Goal: Leave review/rating: Leave review/rating

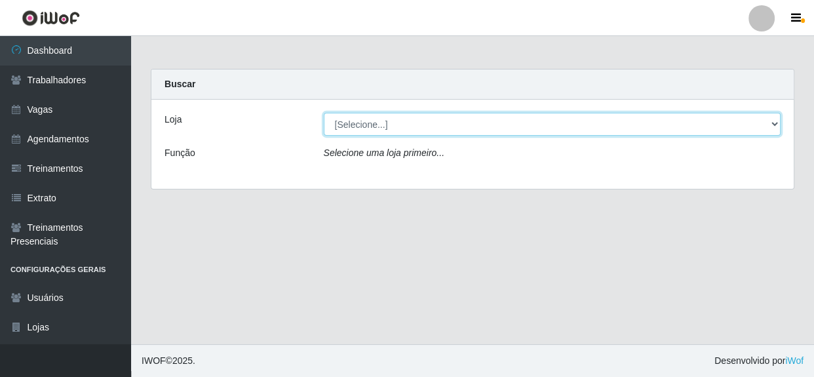
click at [773, 124] on select "[Selecione...] Rede Compras - CD Logistica" at bounding box center [552, 124] width 457 height 23
select select "429"
click at [324, 113] on select "[Selecione...] Rede Compras - CD Logistica" at bounding box center [552, 124] width 457 height 23
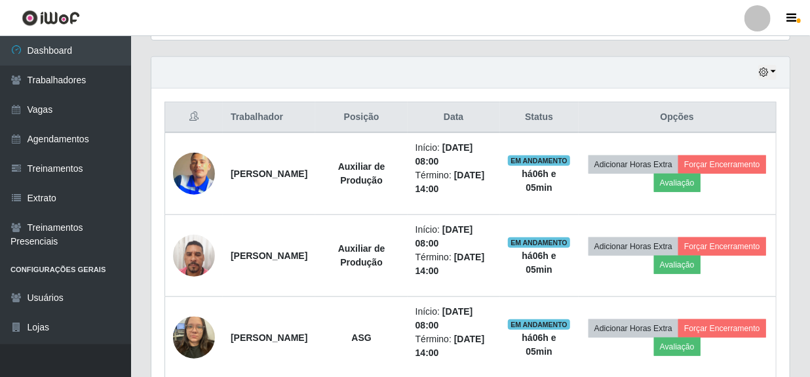
scroll to position [476, 0]
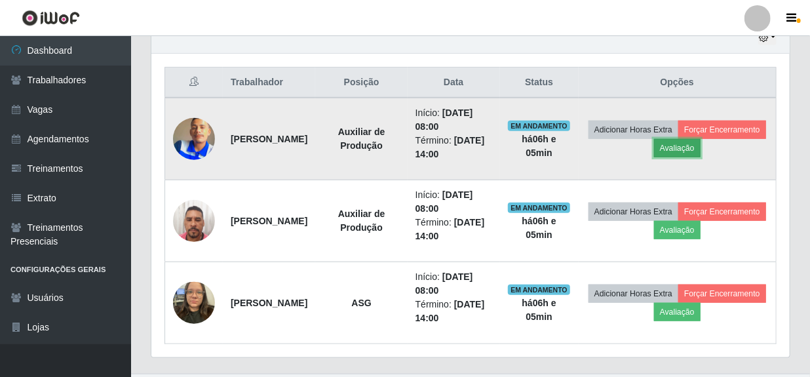
click at [701, 150] on button "Avaliação" at bounding box center [677, 148] width 47 height 18
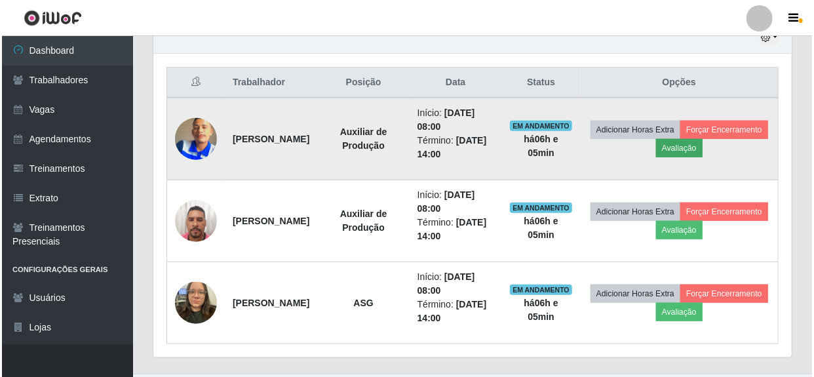
scroll to position [272, 632]
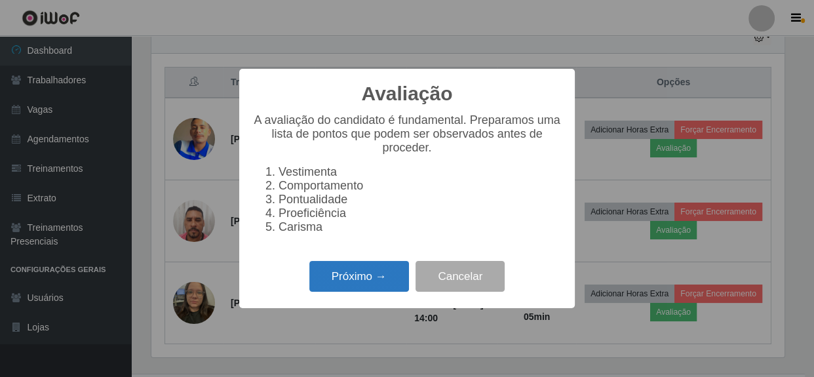
click at [362, 288] on button "Próximo →" at bounding box center [359, 276] width 100 height 31
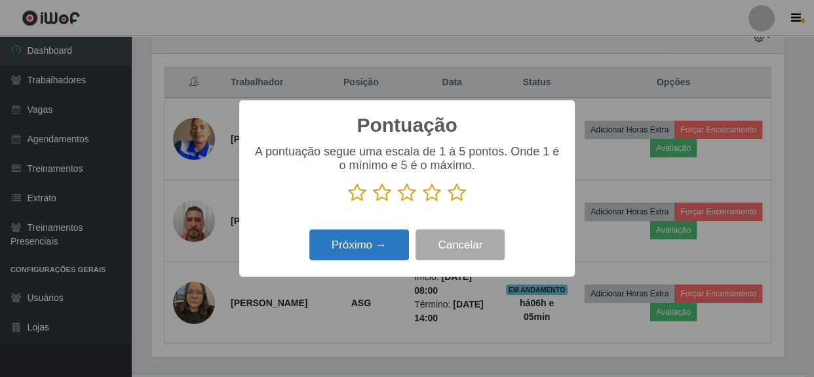
click at [387, 246] on button "Próximo →" at bounding box center [359, 244] width 100 height 31
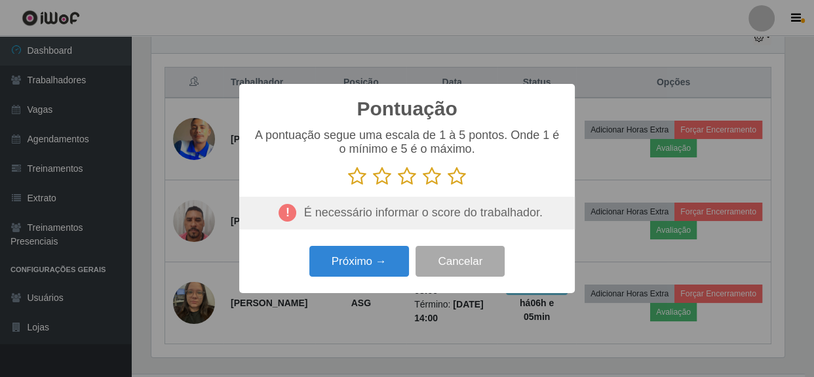
click at [460, 178] on icon at bounding box center [457, 176] width 18 height 20
click at [448, 186] on input "radio" at bounding box center [448, 186] width 0 height 0
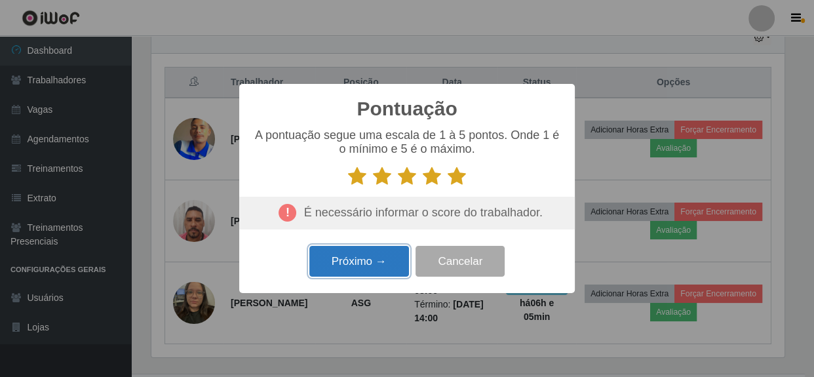
click at [373, 255] on button "Próximo →" at bounding box center [359, 261] width 100 height 31
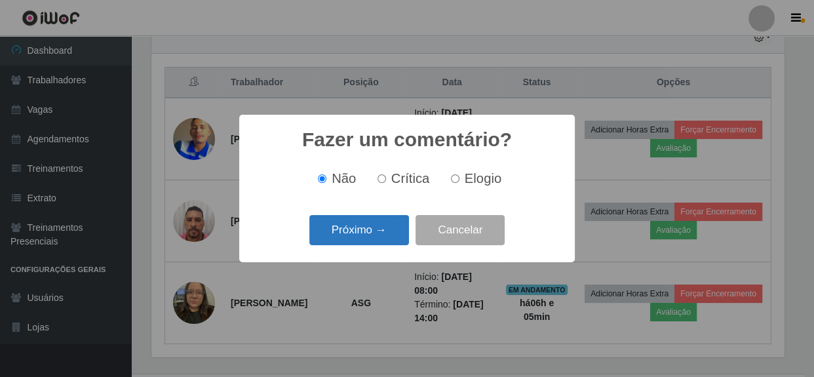
click at [376, 242] on button "Próximo →" at bounding box center [359, 230] width 100 height 31
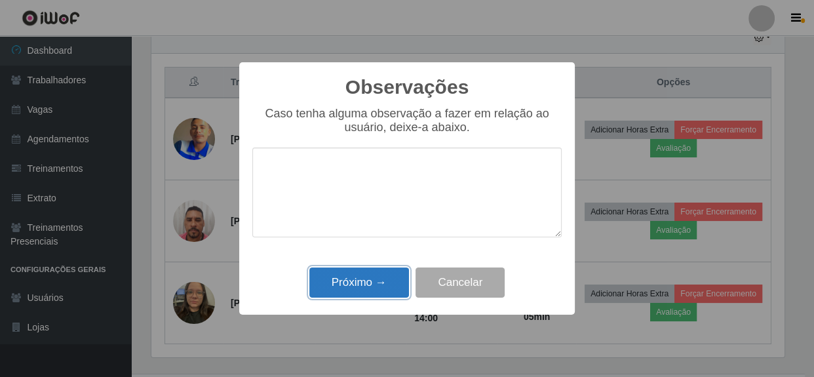
click at [367, 278] on button "Próximo →" at bounding box center [359, 282] width 100 height 31
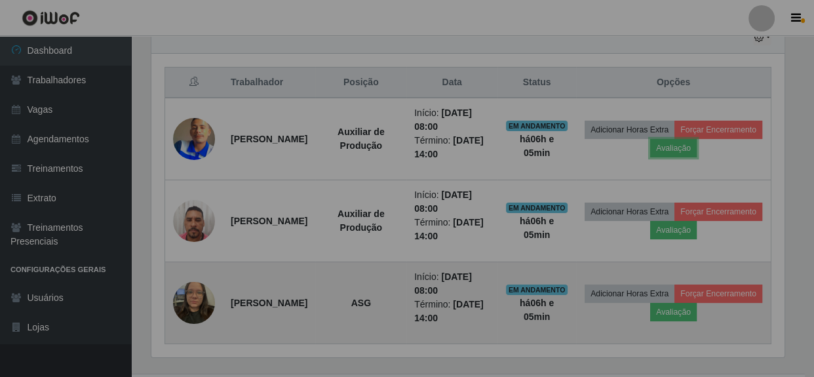
scroll to position [272, 638]
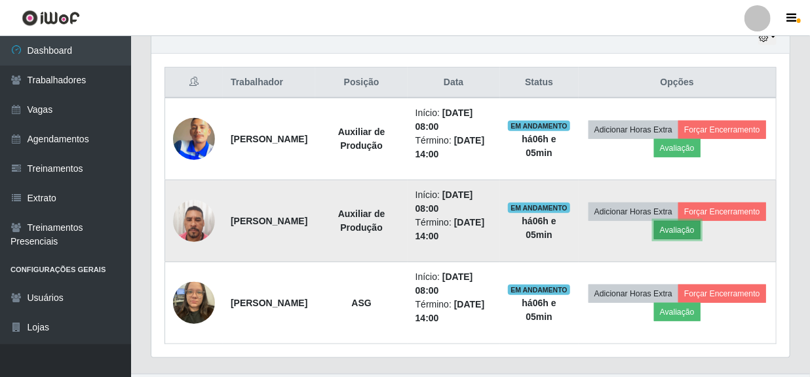
click at [701, 229] on button "Avaliação" at bounding box center [677, 230] width 47 height 18
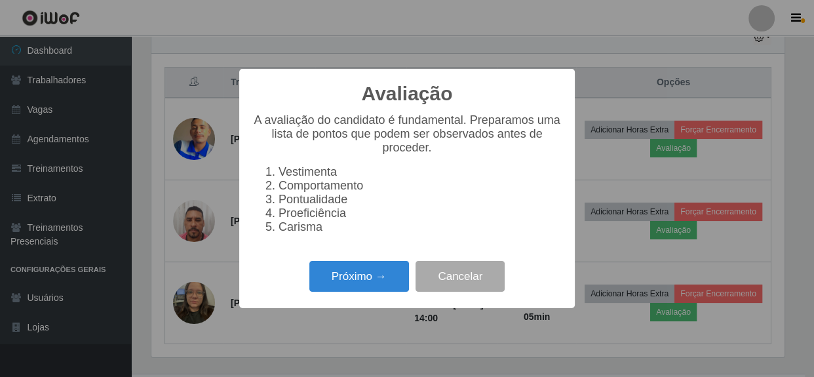
scroll to position [272, 632]
click at [345, 278] on button "Próximo →" at bounding box center [359, 276] width 100 height 31
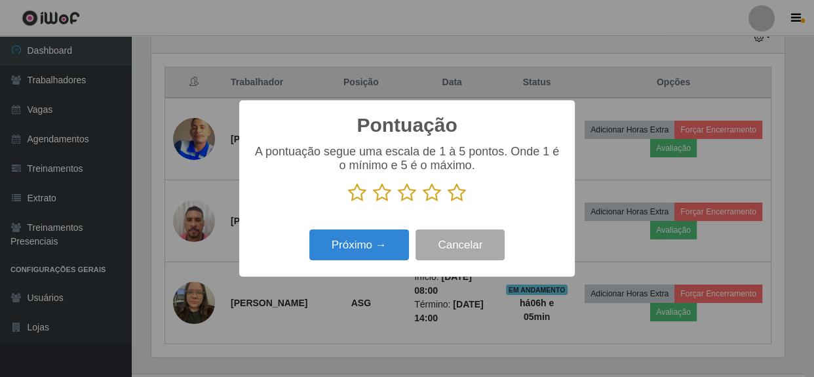
scroll to position [655092, 654730]
click at [457, 194] on icon at bounding box center [457, 193] width 18 height 20
click at [448, 203] on input "radio" at bounding box center [448, 203] width 0 height 0
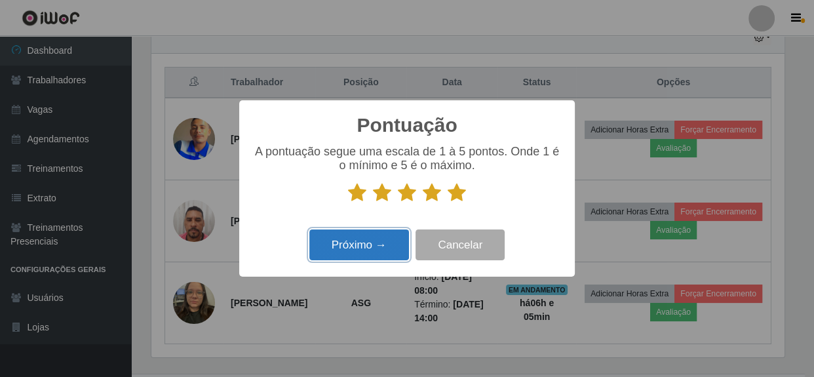
click at [354, 246] on button "Próximo →" at bounding box center [359, 244] width 100 height 31
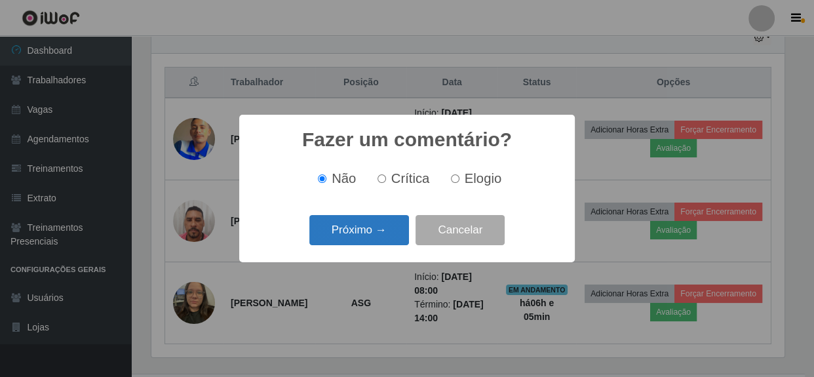
click at [380, 233] on button "Próximo →" at bounding box center [359, 230] width 100 height 31
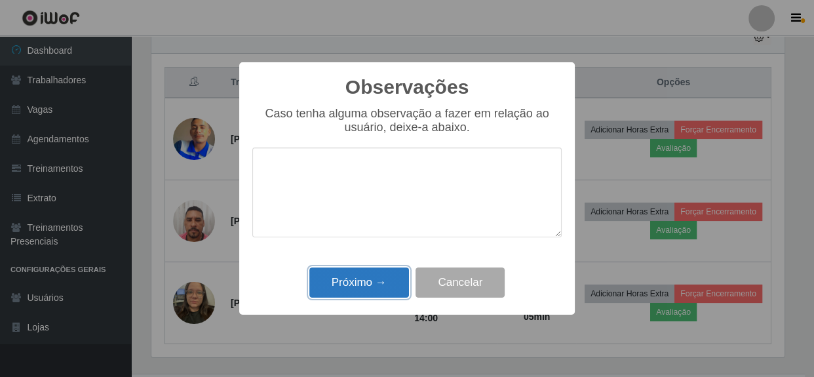
click at [360, 279] on button "Próximo →" at bounding box center [359, 282] width 100 height 31
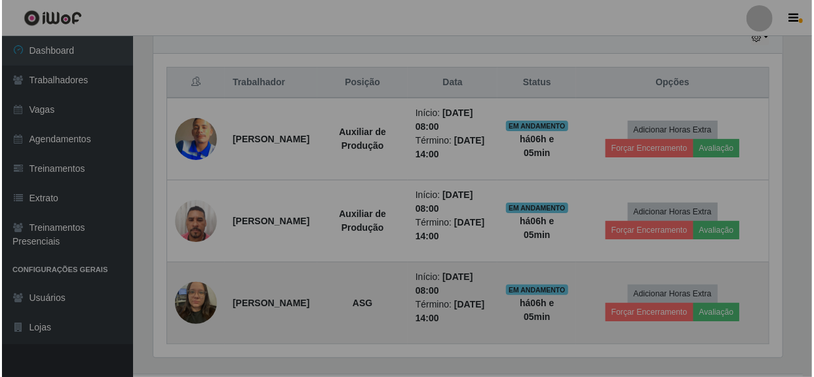
scroll to position [272, 638]
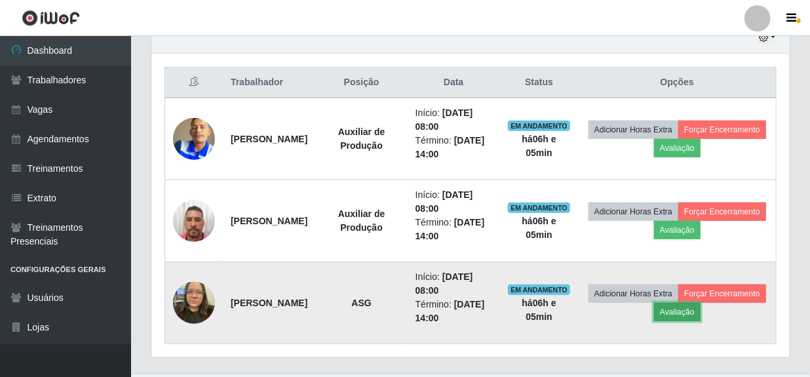
click at [701, 309] on button "Avaliação" at bounding box center [677, 312] width 47 height 18
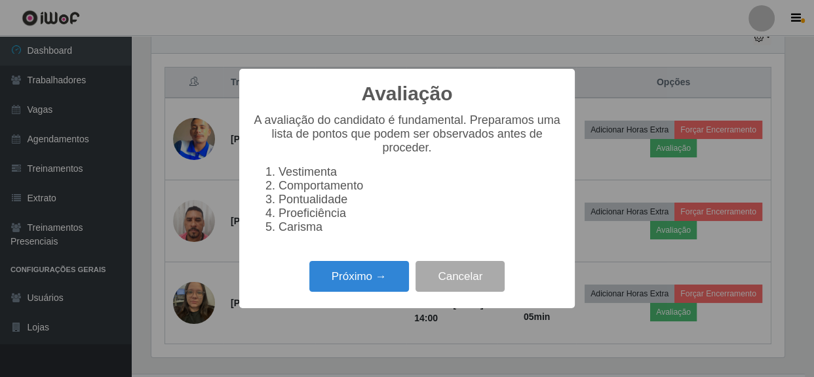
scroll to position [272, 632]
click at [372, 282] on button "Próximo →" at bounding box center [359, 276] width 100 height 31
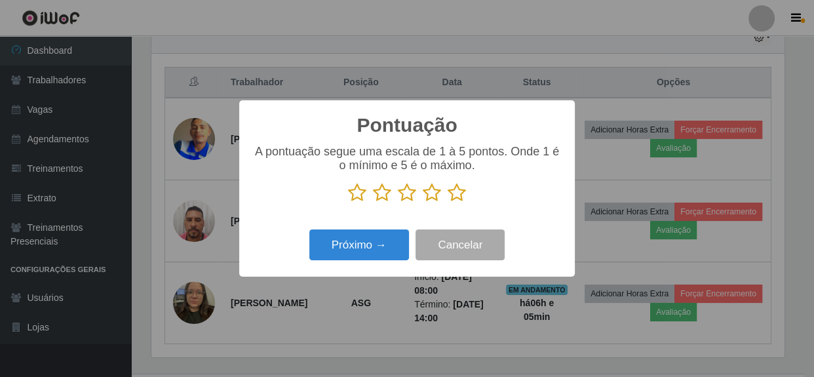
click at [461, 191] on icon at bounding box center [457, 193] width 18 height 20
click at [448, 203] on input "radio" at bounding box center [448, 203] width 0 height 0
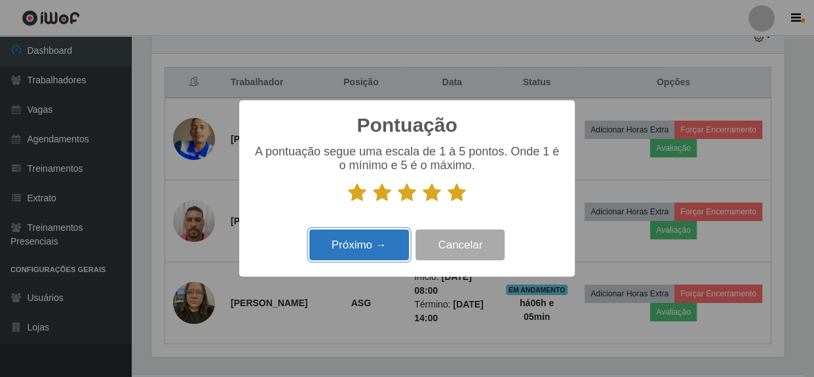
click at [351, 256] on button "Próximo →" at bounding box center [359, 244] width 100 height 31
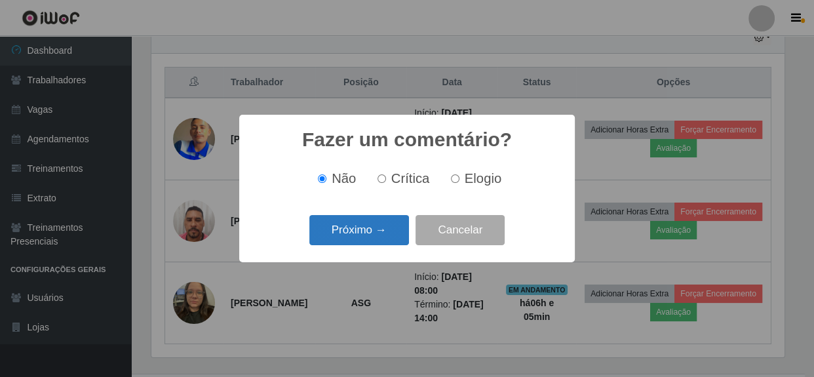
click at [370, 242] on button "Próximo →" at bounding box center [359, 230] width 100 height 31
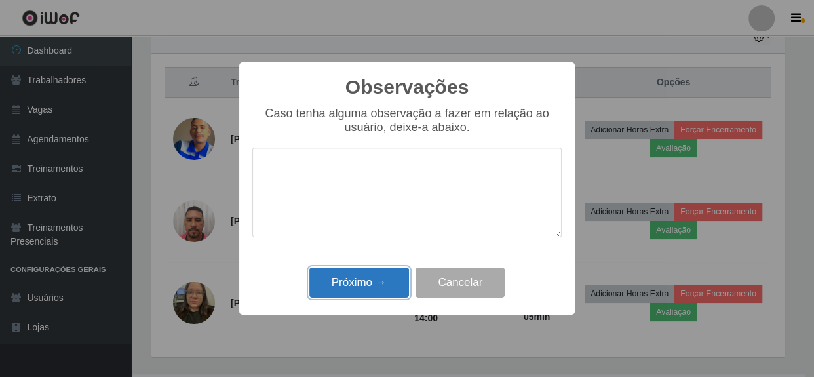
click at [359, 287] on button "Próximo →" at bounding box center [359, 282] width 100 height 31
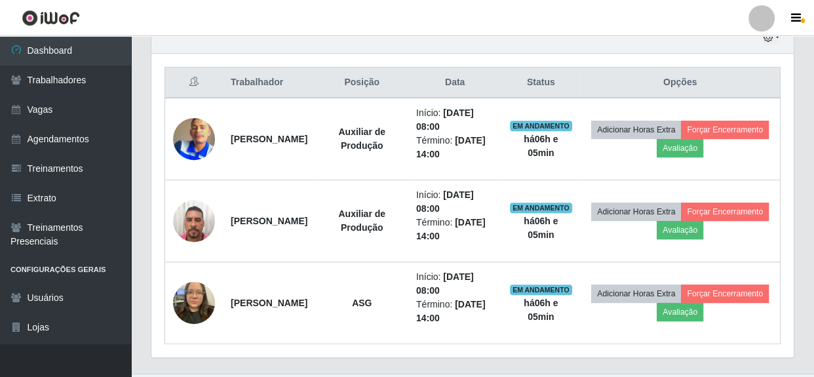
scroll to position [272, 638]
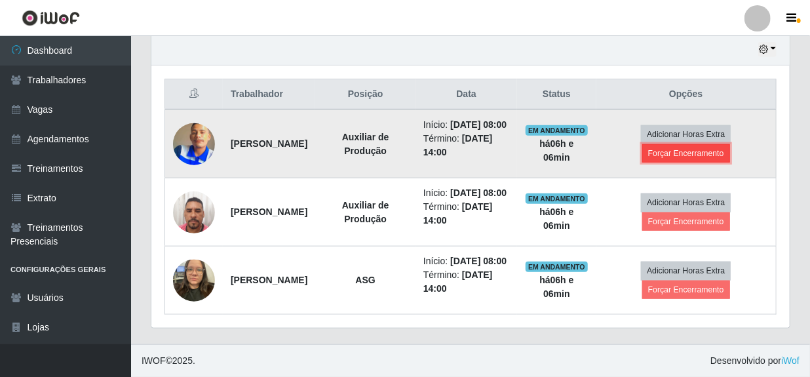
click at [693, 145] on button "Forçar Encerramento" at bounding box center [686, 153] width 88 height 18
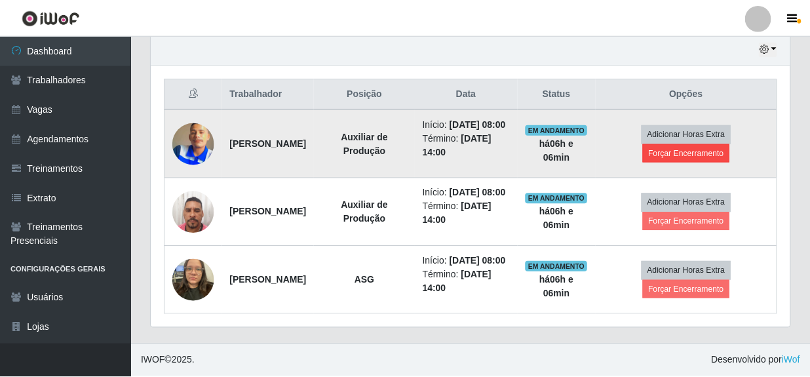
scroll to position [272, 632]
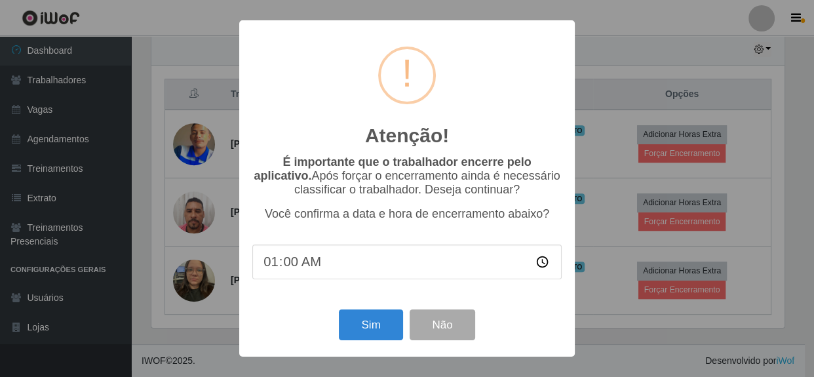
type input "13:00"
click at [353, 322] on button "Sim" at bounding box center [371, 324] width 64 height 31
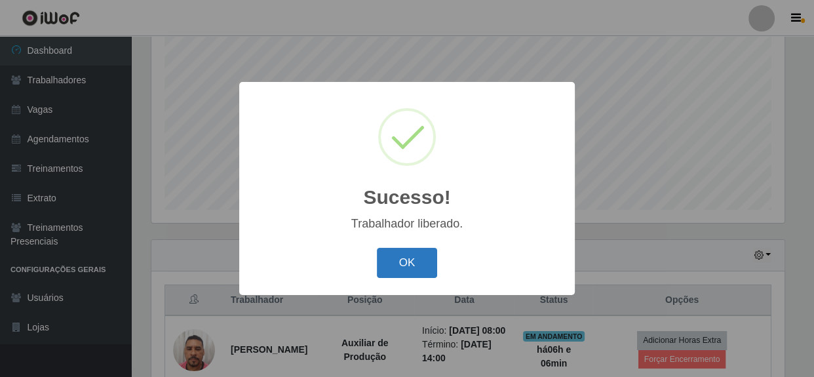
click at [418, 275] on button "OK" at bounding box center [407, 263] width 61 height 31
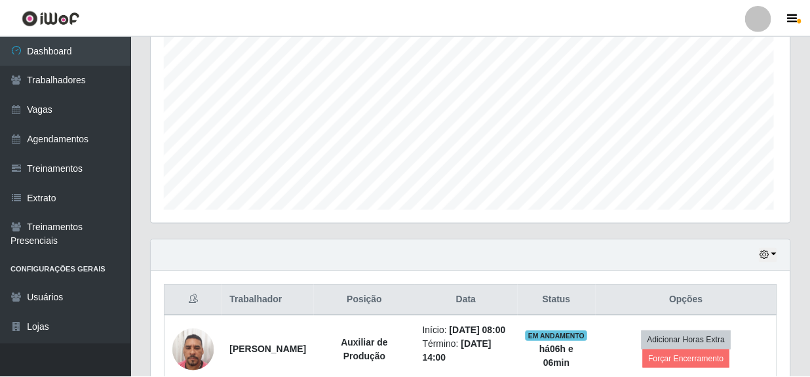
scroll to position [0, 0]
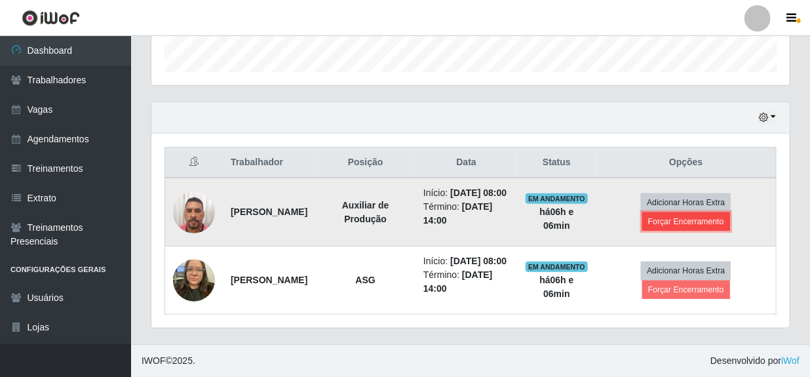
click at [688, 212] on button "Forçar Encerramento" at bounding box center [686, 221] width 88 height 18
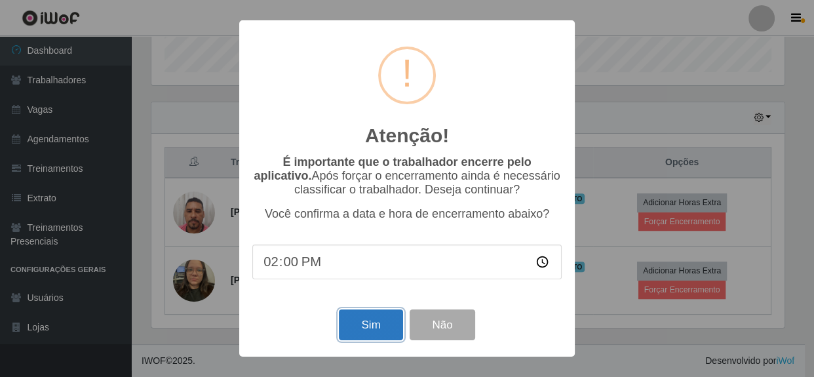
click at [389, 327] on button "Sim" at bounding box center [371, 324] width 64 height 31
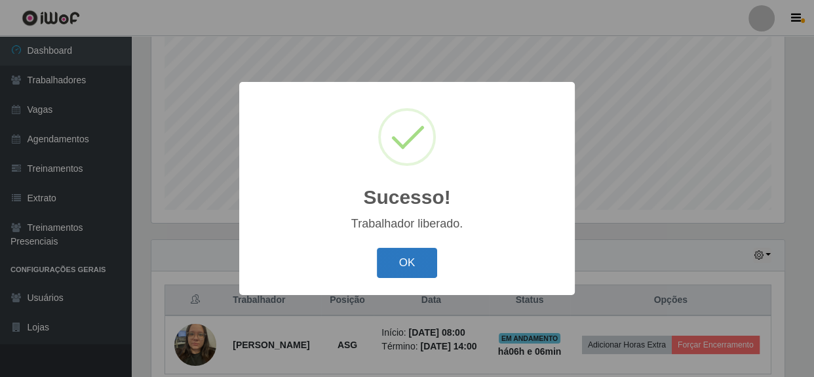
drag, startPoint x: 366, startPoint y: 261, endPoint x: 378, endPoint y: 262, distance: 12.5
click at [373, 262] on div "OK Cancel" at bounding box center [406, 262] width 309 height 37
click at [391, 261] on button "OK" at bounding box center [407, 263] width 61 height 31
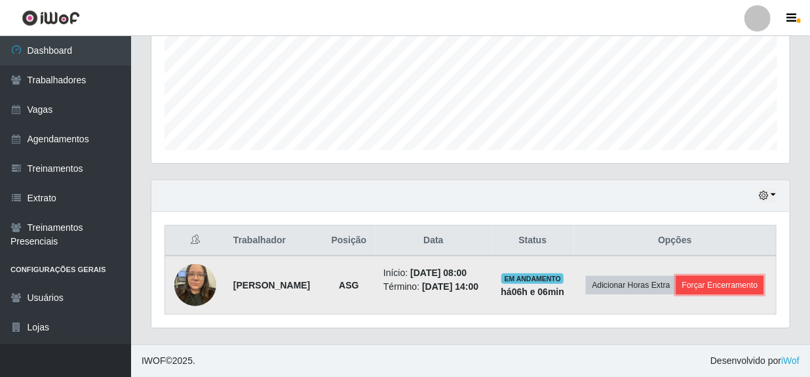
click at [681, 292] on button "Forçar Encerramento" at bounding box center [720, 285] width 88 height 18
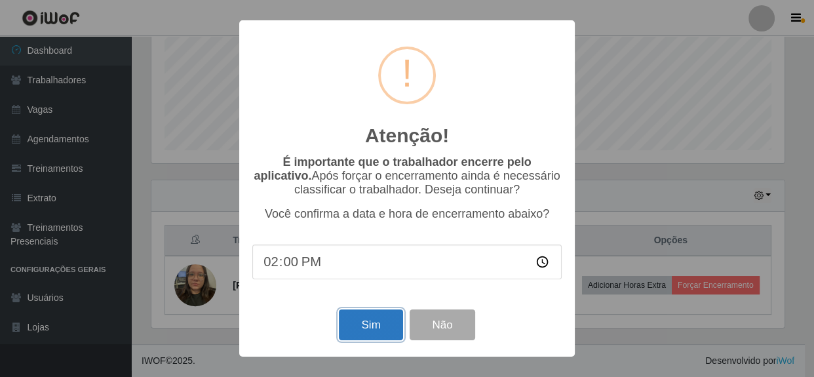
click at [367, 334] on button "Sim" at bounding box center [371, 324] width 64 height 31
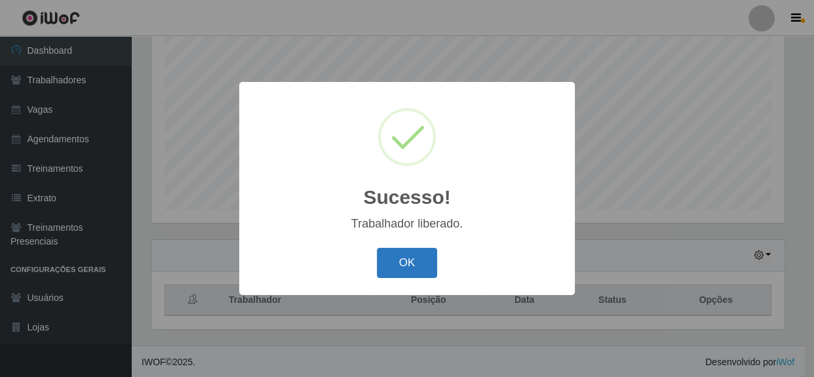
click at [395, 269] on button "OK" at bounding box center [407, 263] width 61 height 31
